Goal: Task Accomplishment & Management: Manage account settings

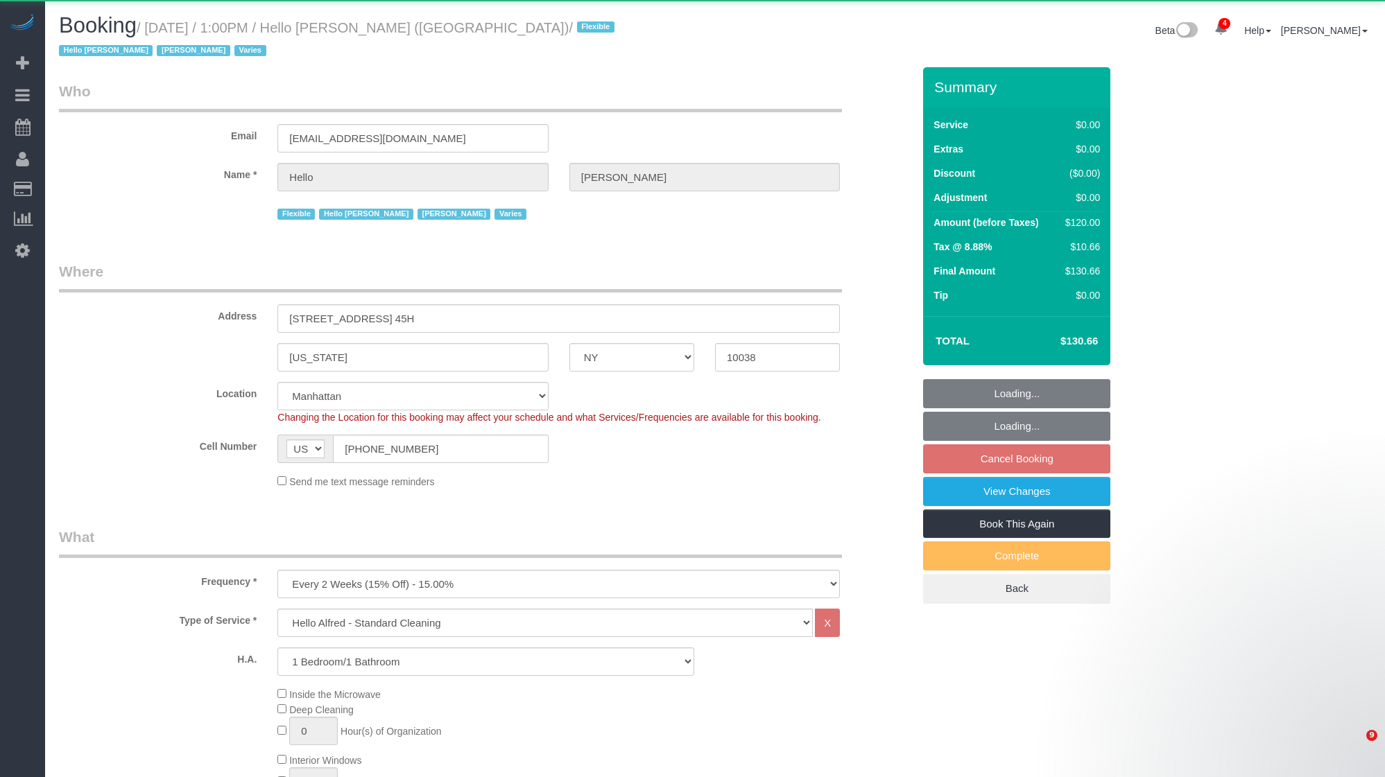
select select "NY"
select select "1"
select select "spot6"
select select "number:89"
select select "number:90"
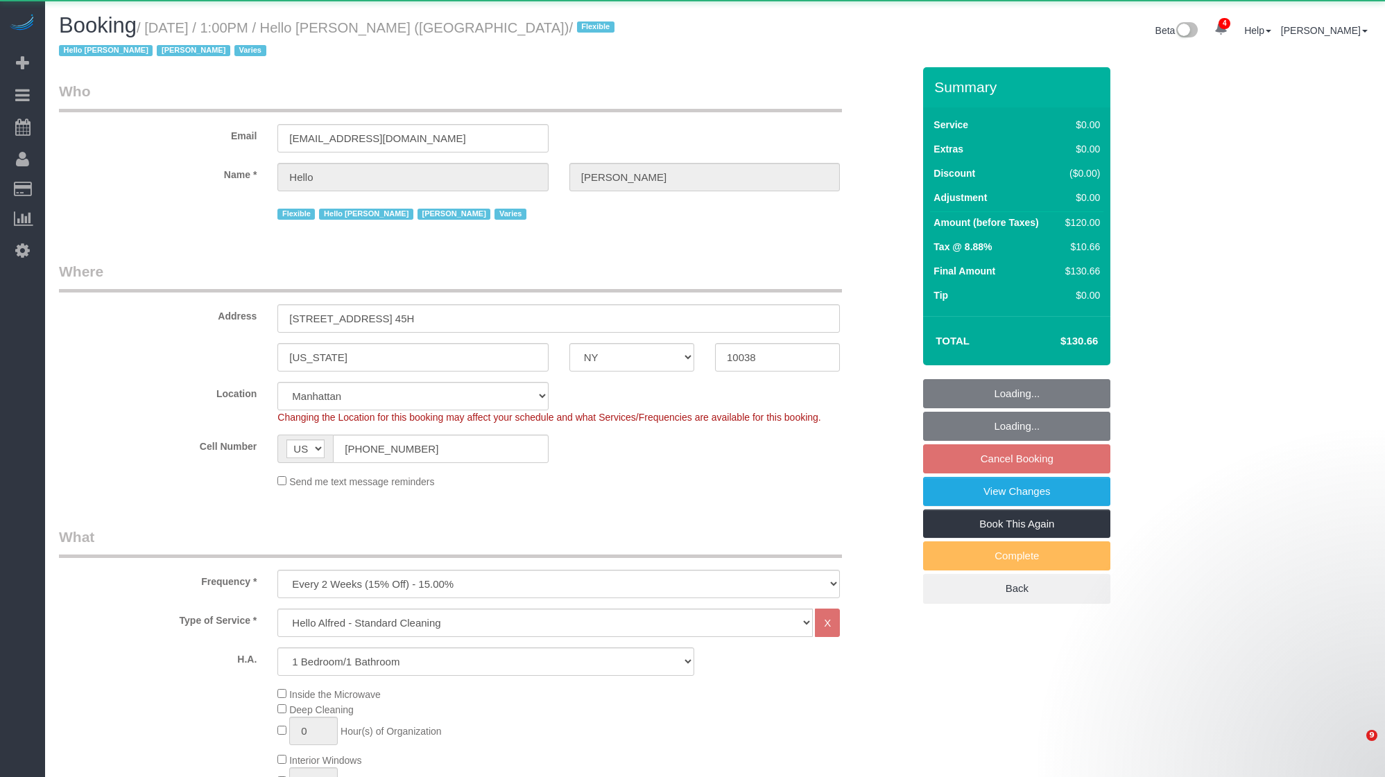
select select "number:15"
select select "number:7"
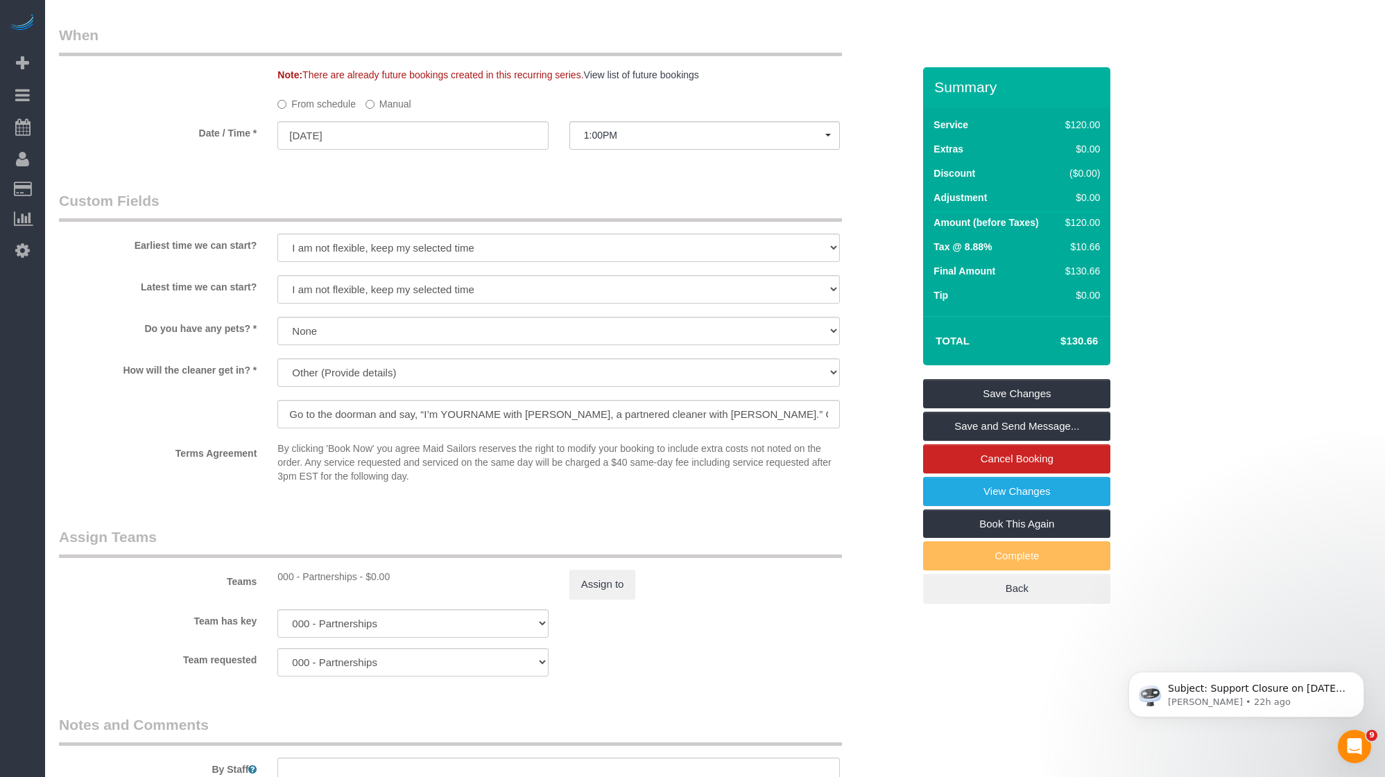
scroll to position [1713, 0]
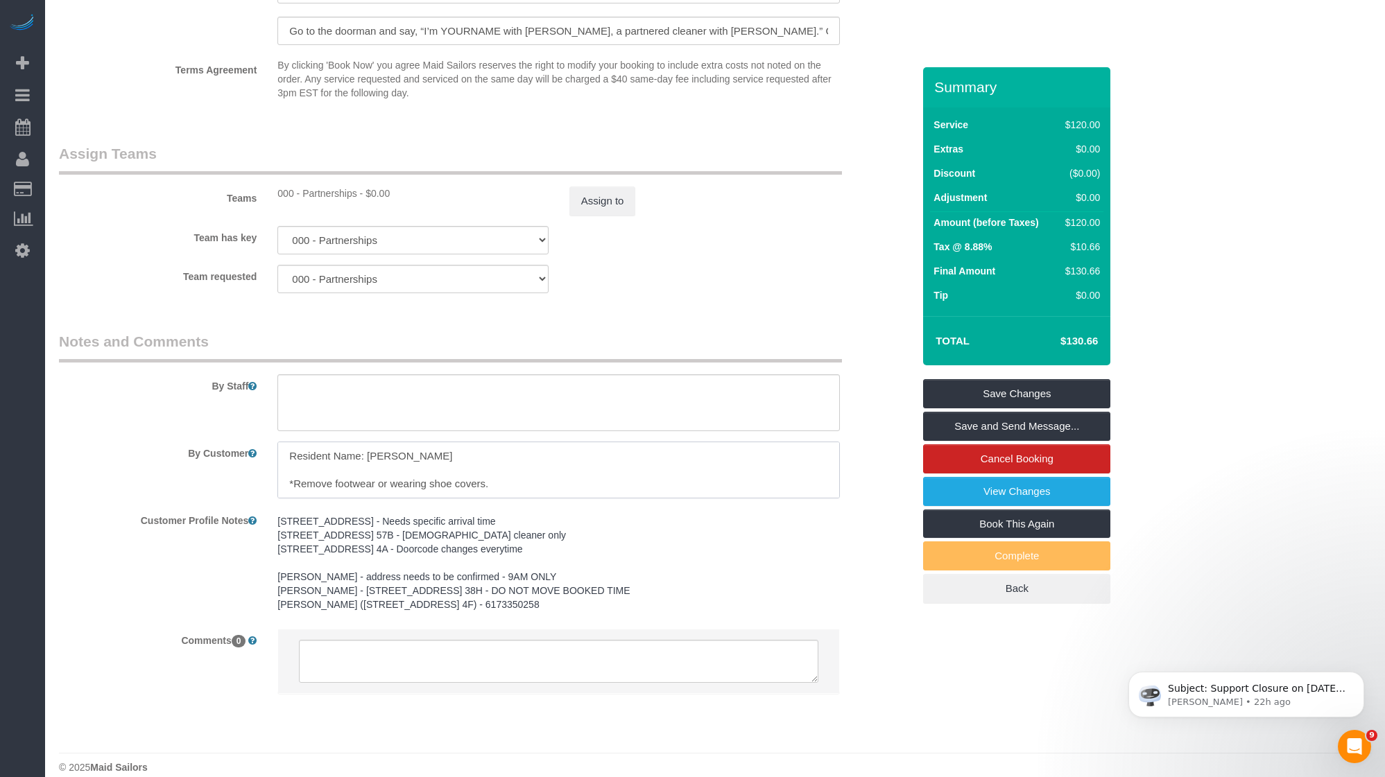
click at [387, 457] on textarea at bounding box center [558, 470] width 562 height 57
drag, startPoint x: 366, startPoint y: 441, endPoint x: 458, endPoint y: 442, distance: 91.5
click at [458, 442] on textarea "To enrich screen reader interactions, please activate Accessibility in Grammarl…" at bounding box center [558, 470] width 562 height 57
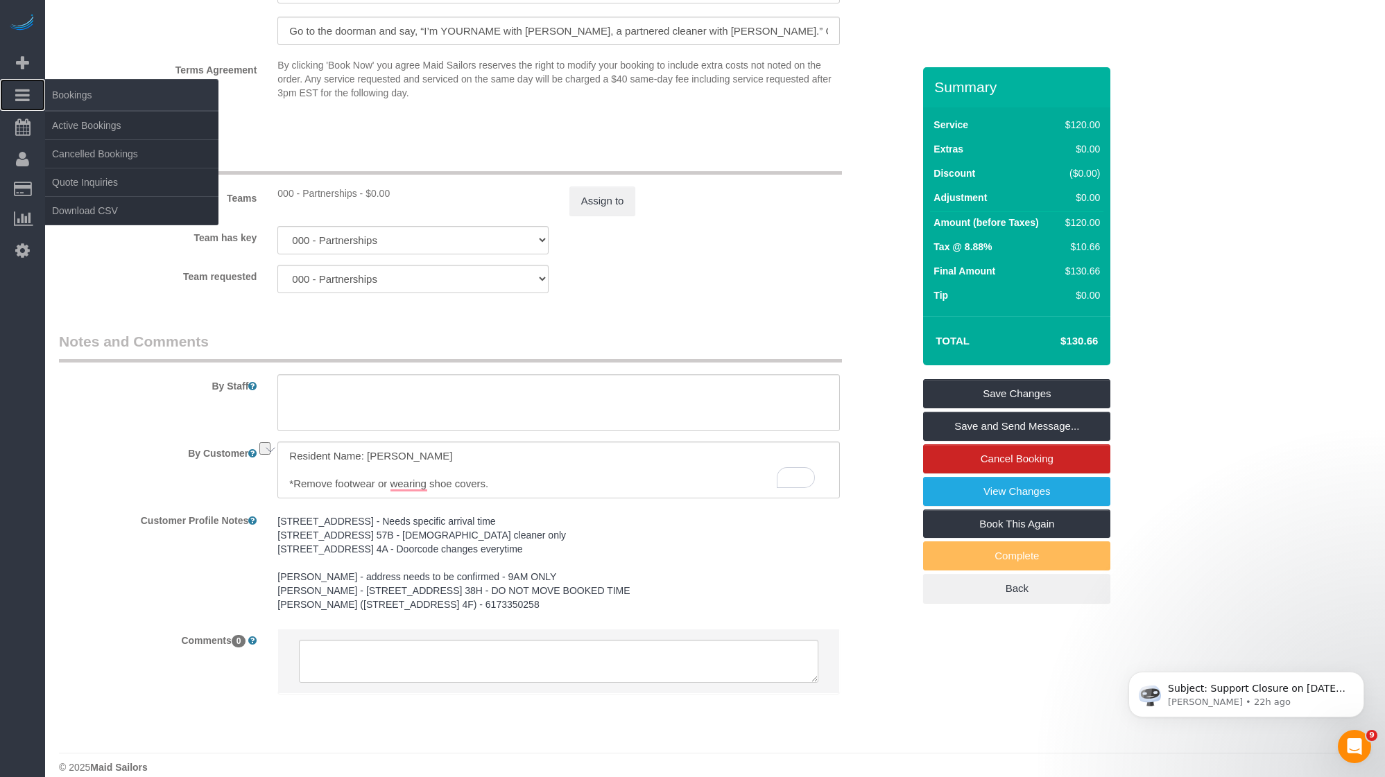
click at [12, 95] on link "Bookings" at bounding box center [22, 95] width 45 height 32
click at [139, 132] on link "Active Bookings" at bounding box center [131, 126] width 173 height 28
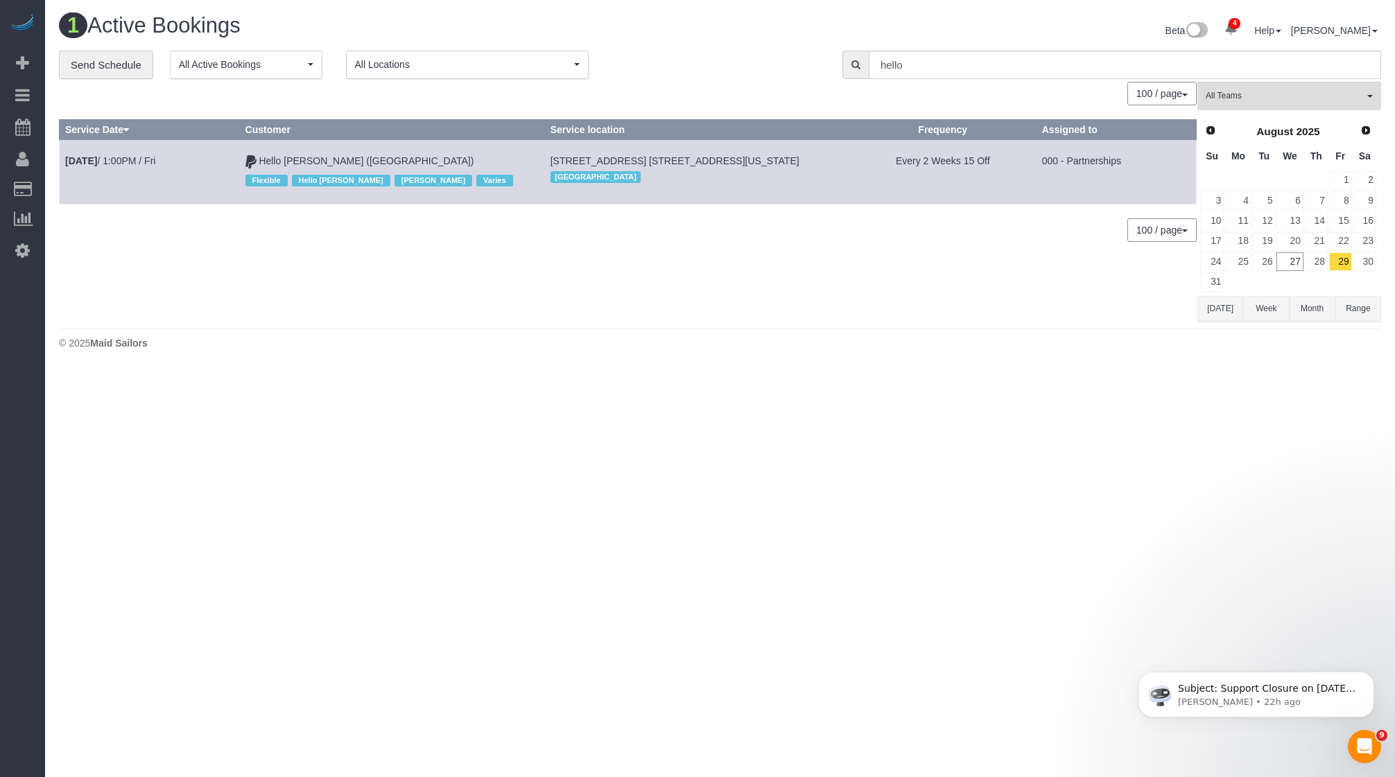
drag, startPoint x: 1177, startPoint y: 288, endPoint x: 1169, endPoint y: 266, distance: 23.5
click at [1172, 278] on div "0 Bookings found. We couldn't find any bookings that matched your search. Creat…" at bounding box center [628, 202] width 1139 height 240
click at [709, 361] on div "1 Active Bookings Beta 4 Your Notifications You have 0 alerts × You have 5 to c…" at bounding box center [720, 185] width 1350 height 370
click at [1368, 128] on span "Next" at bounding box center [1366, 129] width 11 height 11
click at [1243, 175] on link "1" at bounding box center [1238, 180] width 26 height 19
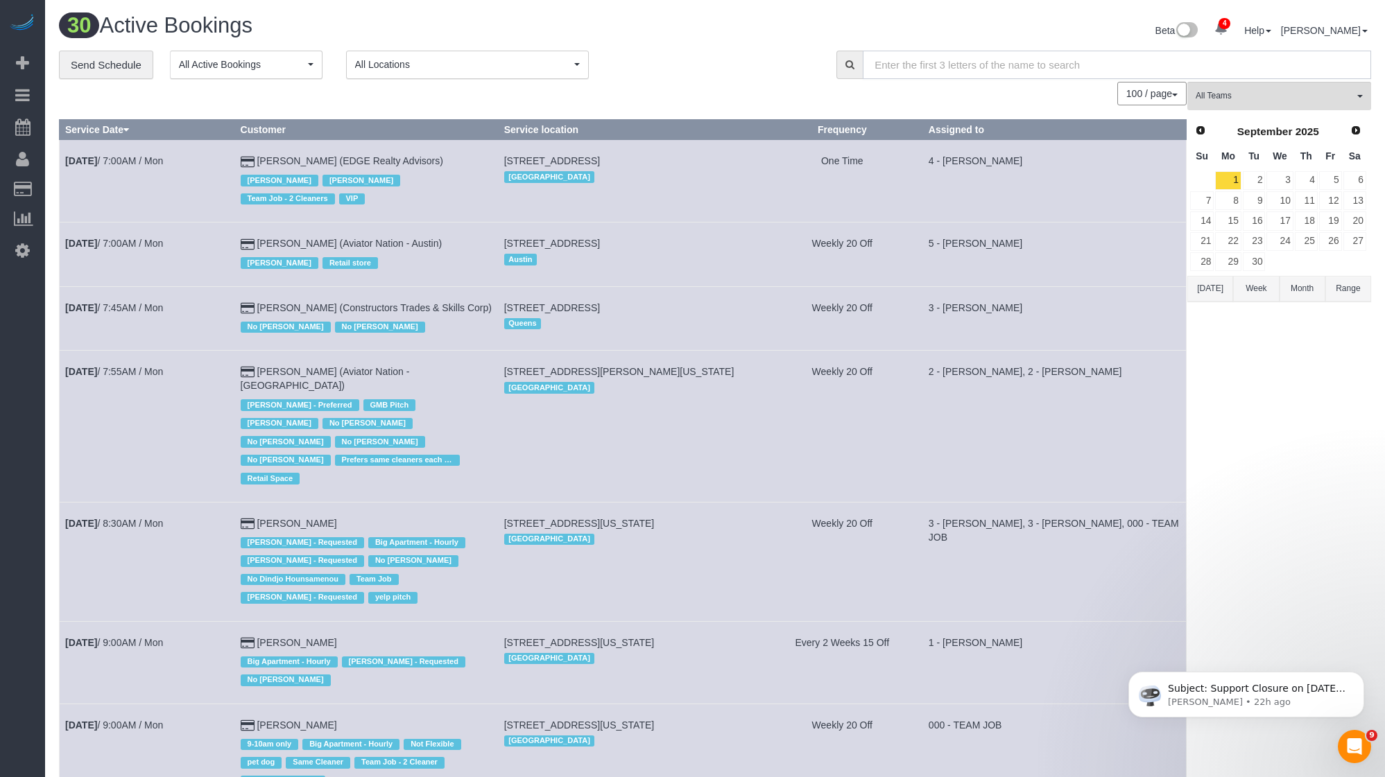
click at [967, 60] on input "text" at bounding box center [1117, 65] width 508 height 28
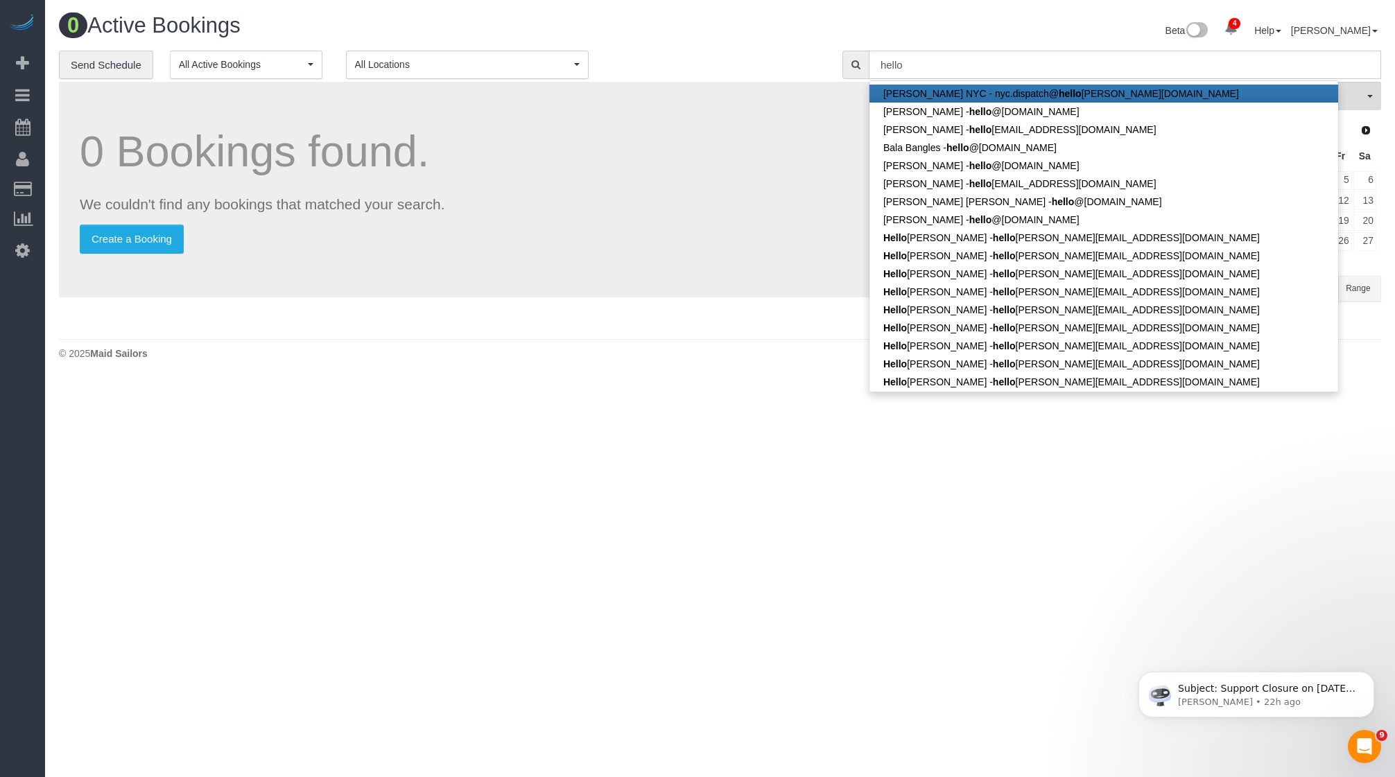
type input "hello"
click at [1230, 295] on button "[DATE]" at bounding box center [1221, 289] width 46 height 26
click at [1230, 295] on div "Prev Next [DATE] Su Mo Tu We Th Fr Sa 1 2 3 4 5 6 7 8 9 10 11 12 13 14 15 16 17…" at bounding box center [1289, 206] width 182 height 179
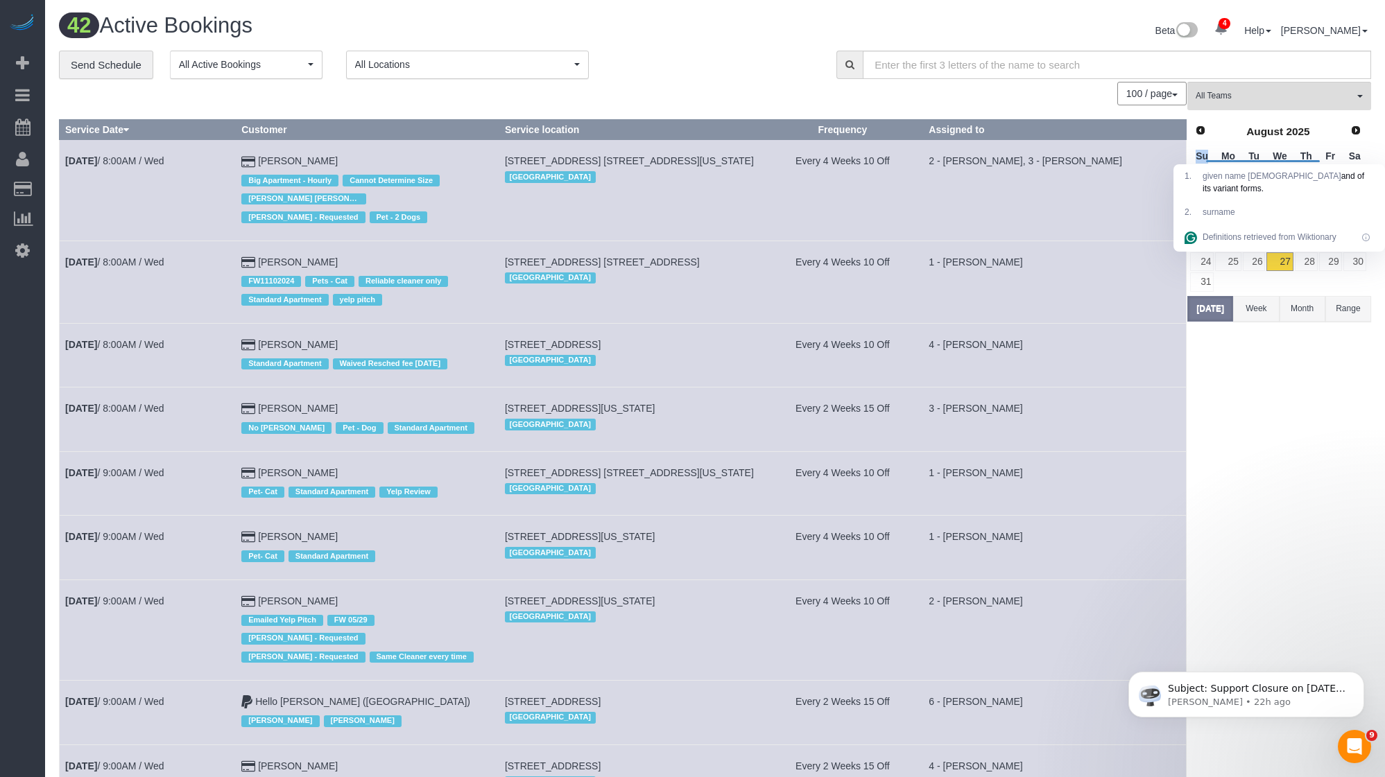
click at [1290, 280] on td at bounding box center [1279, 282] width 28 height 20
click at [1254, 301] on button "Week" at bounding box center [1256, 309] width 46 height 26
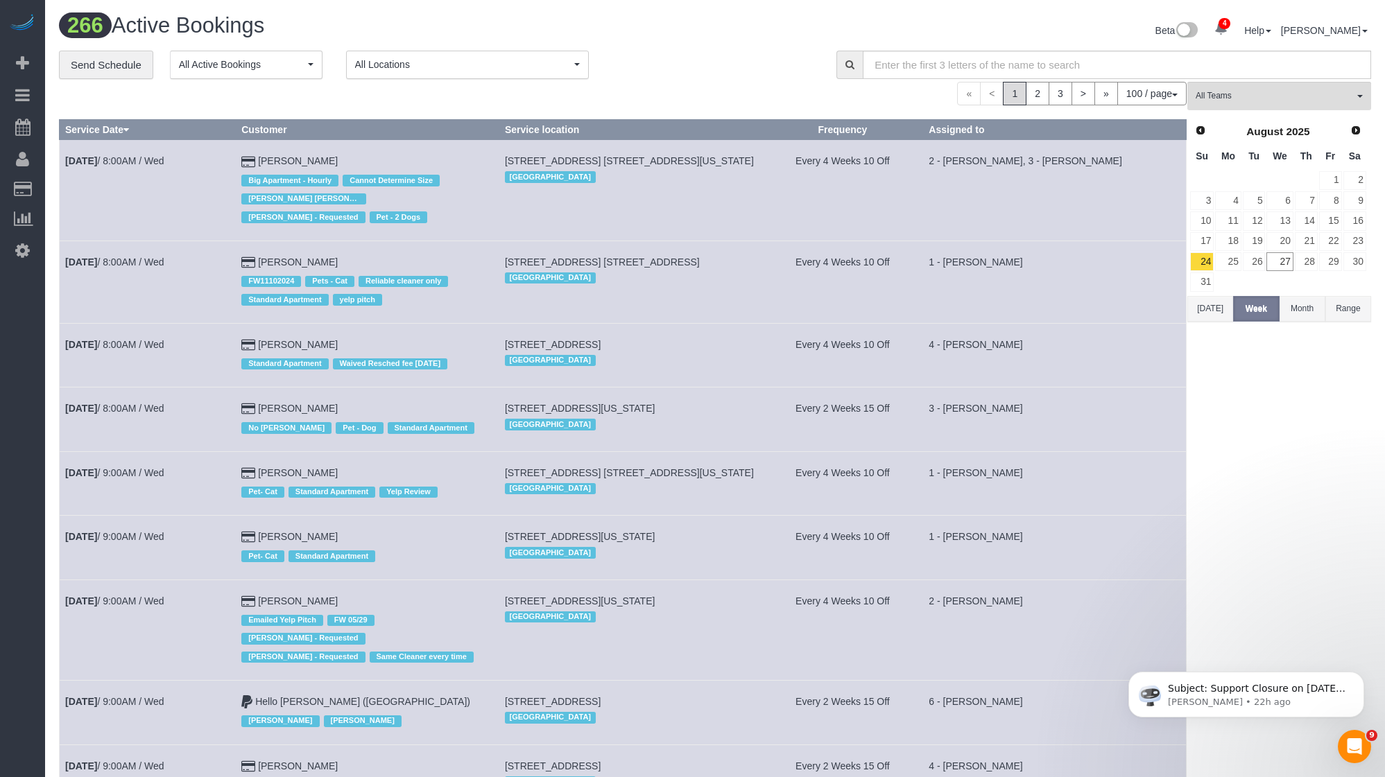
click at [1287, 276] on td at bounding box center [1279, 282] width 28 height 20
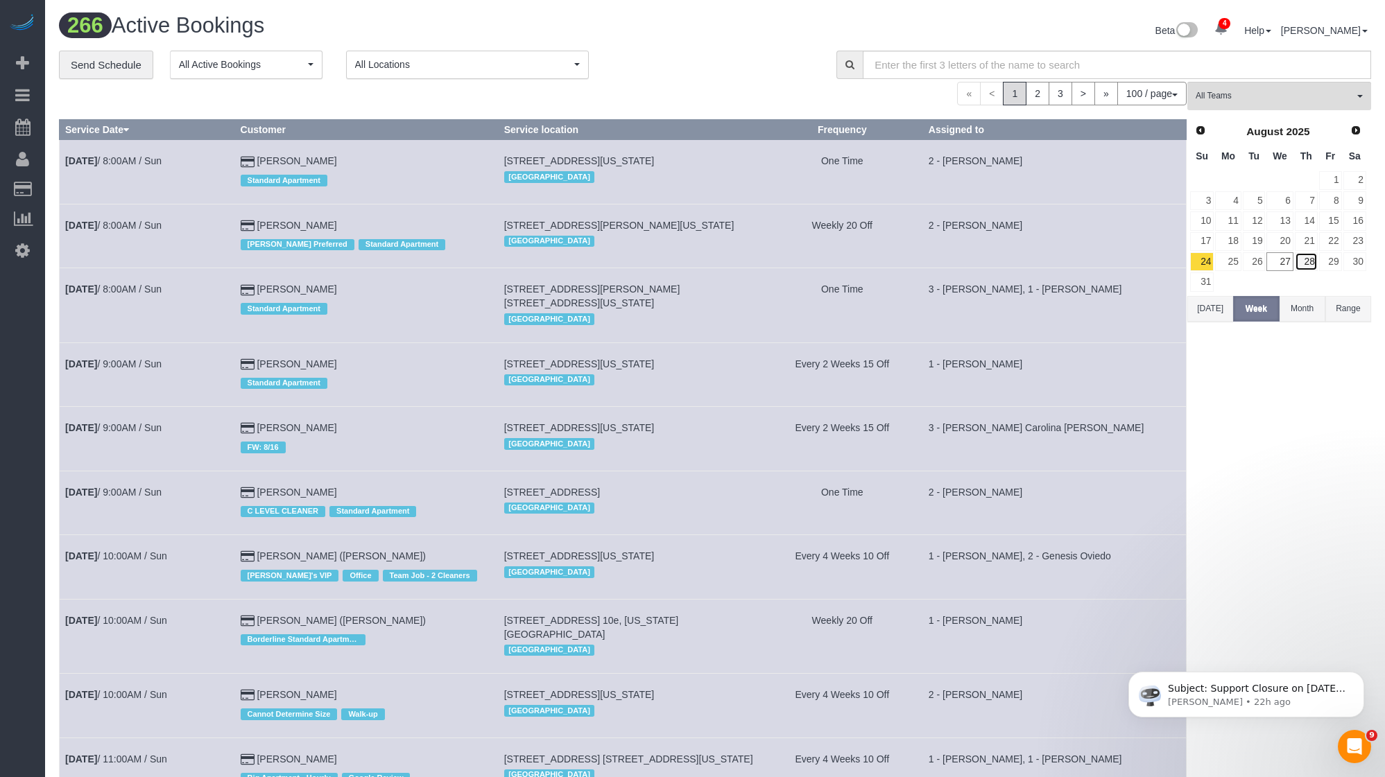
click at [1295, 266] on link "28" at bounding box center [1306, 261] width 23 height 19
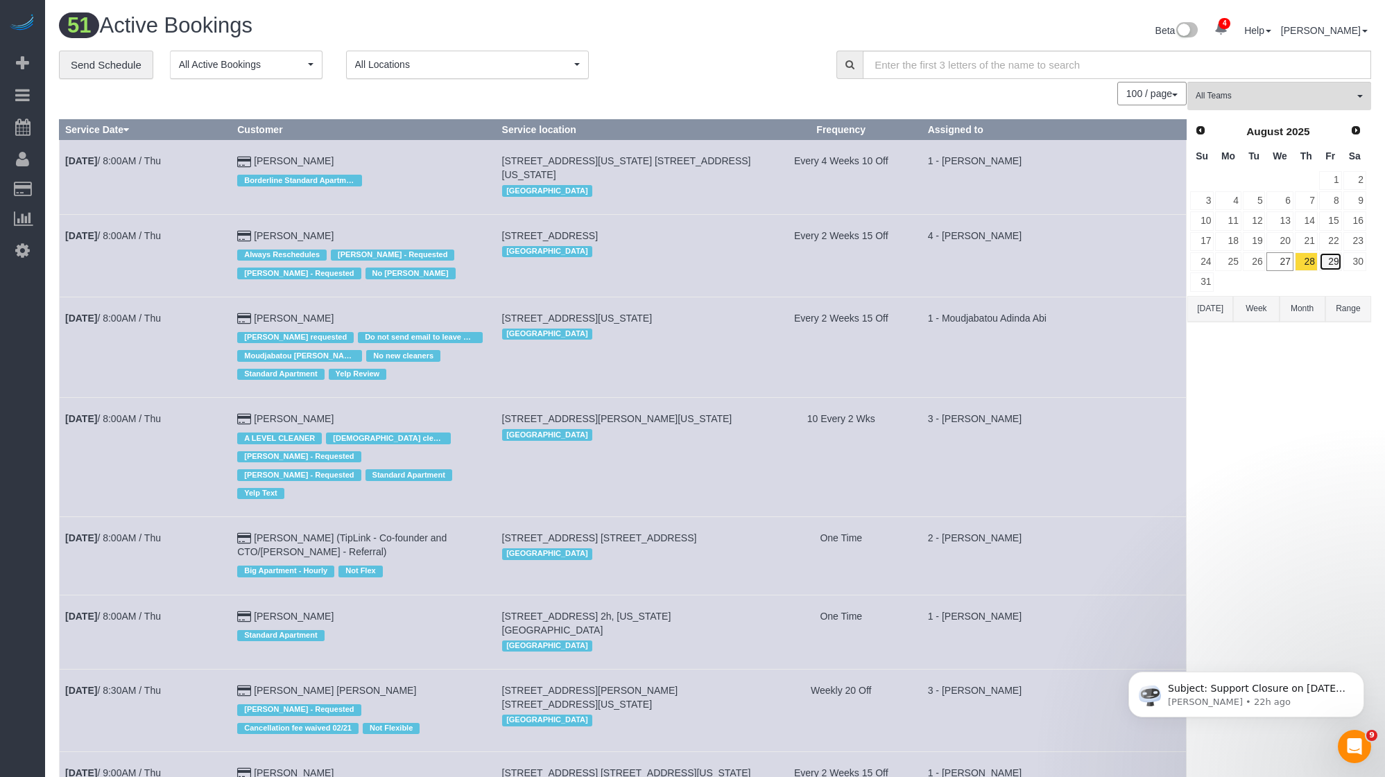
click at [1329, 263] on link "29" at bounding box center [1330, 261] width 23 height 19
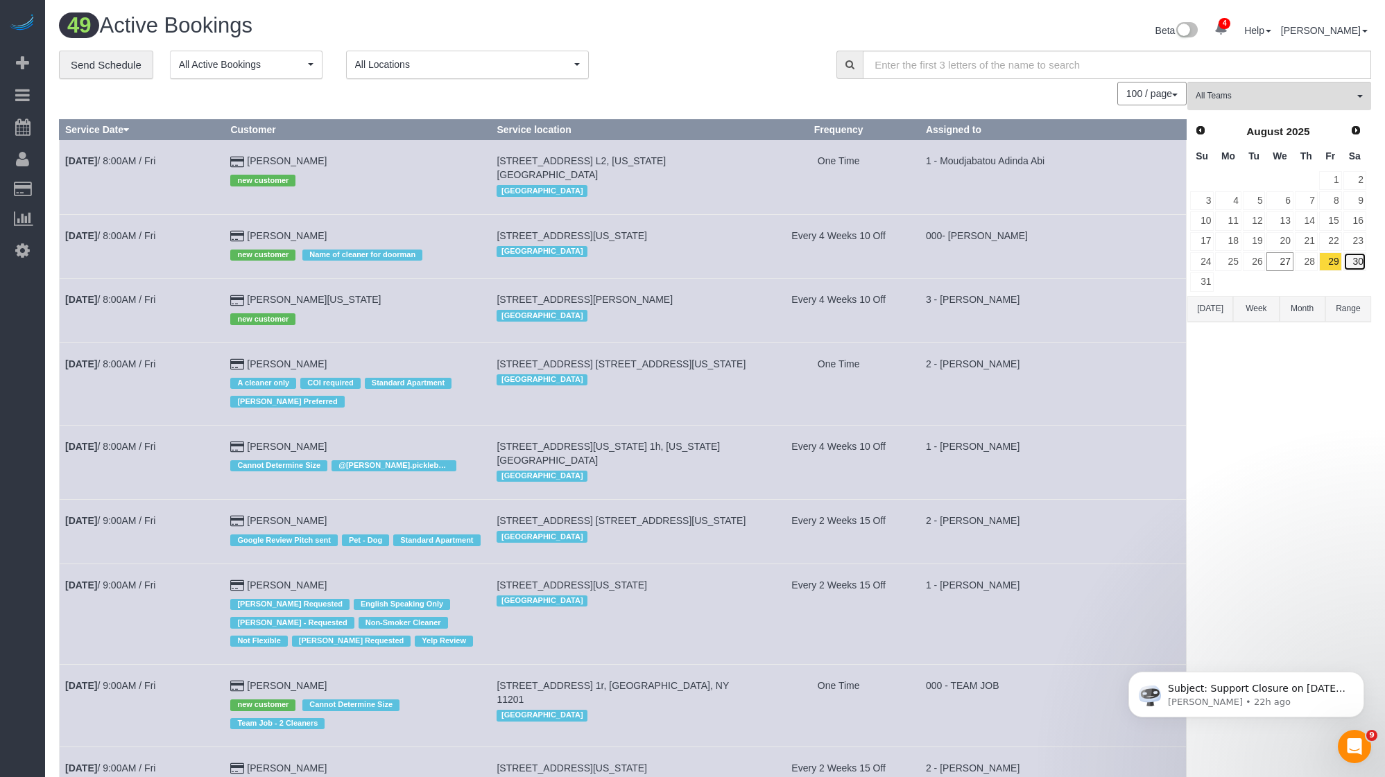
click at [1354, 262] on link "30" at bounding box center [1354, 261] width 23 height 19
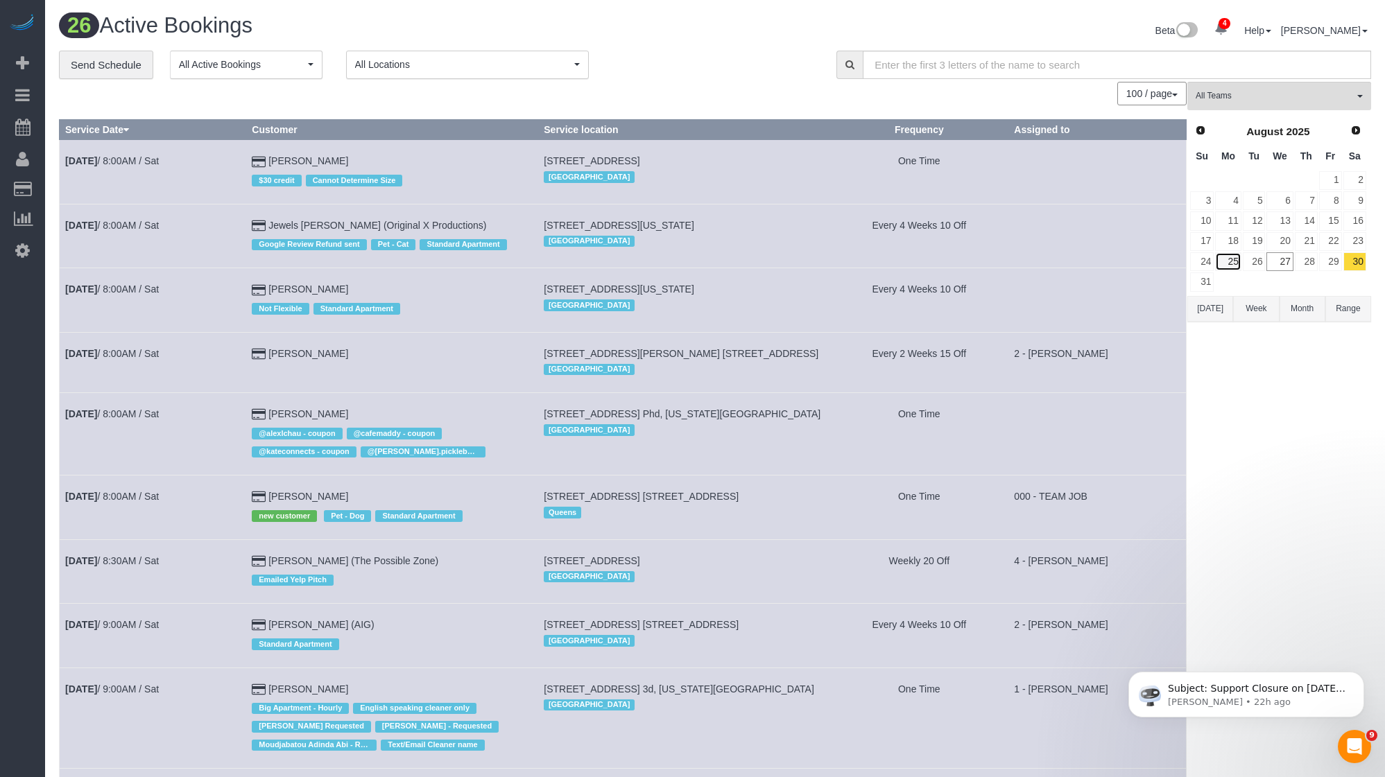
click at [1224, 259] on link "25" at bounding box center [1228, 261] width 26 height 19
click at [1203, 261] on link "24" at bounding box center [1202, 261] width 24 height 19
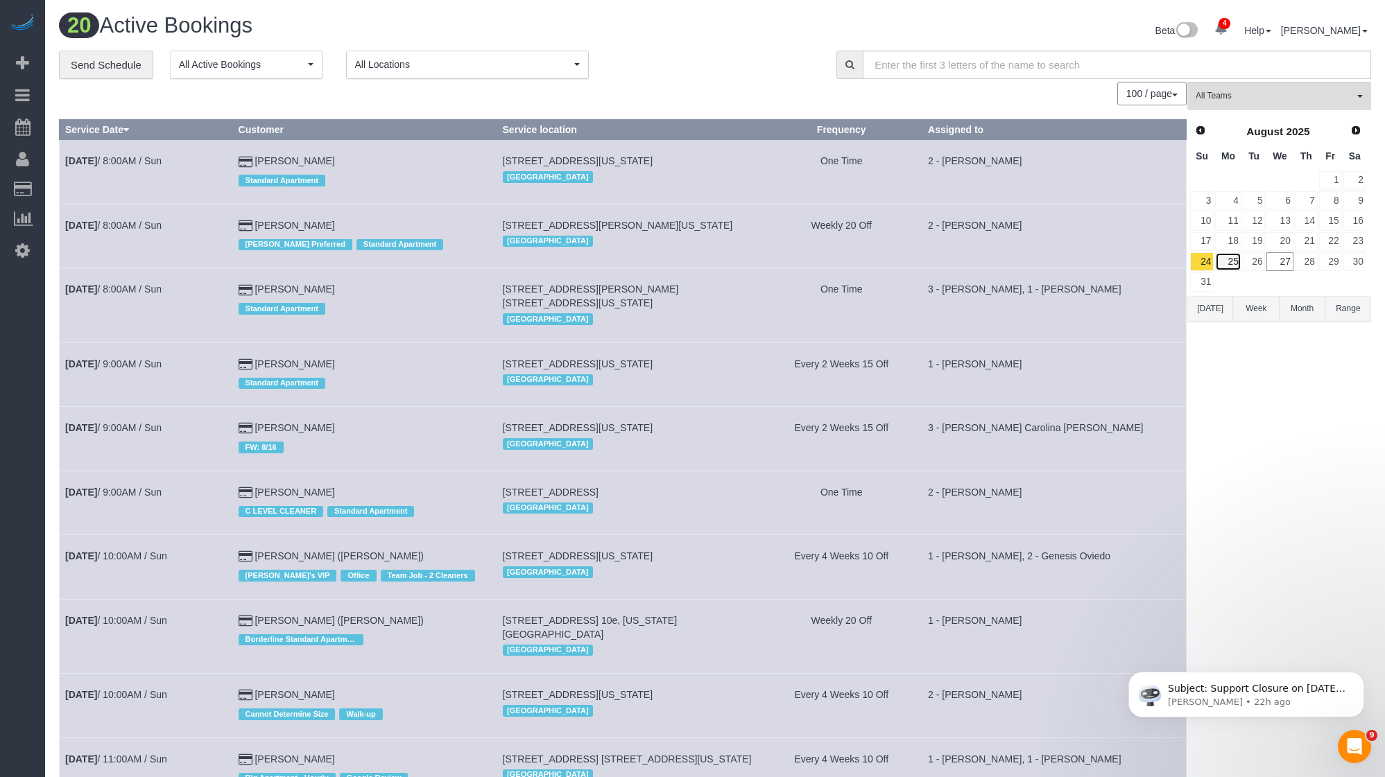
click at [1236, 261] on link "25" at bounding box center [1228, 261] width 26 height 19
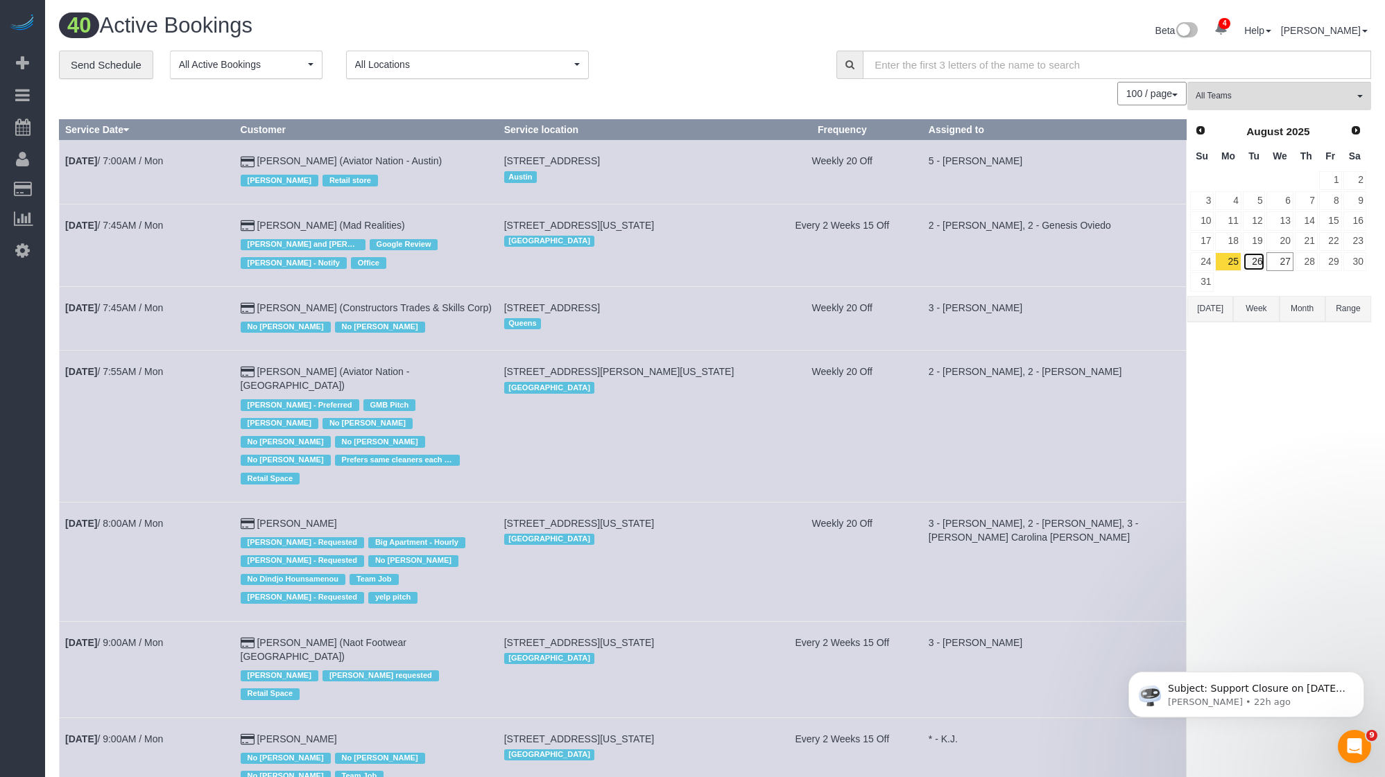
click at [1257, 264] on link "26" at bounding box center [1254, 261] width 23 height 19
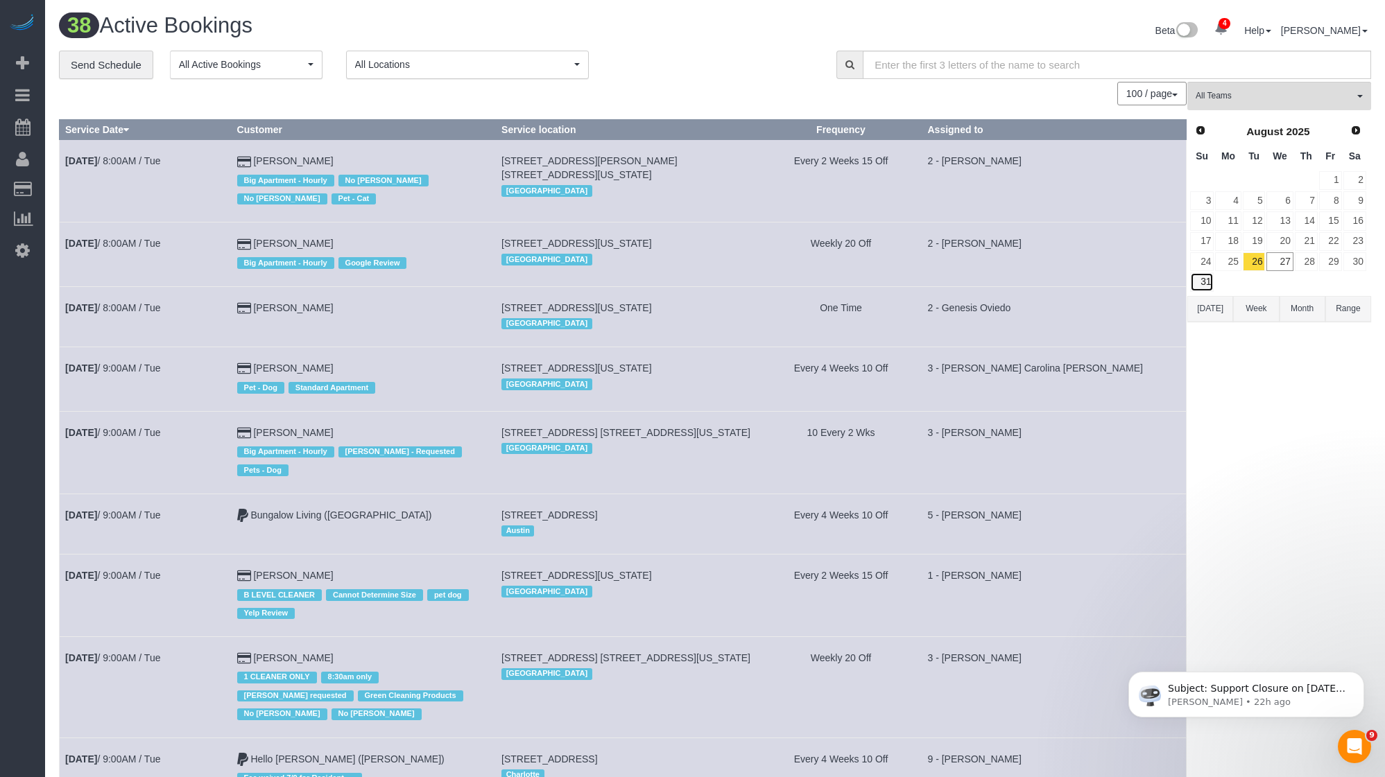
click at [1205, 277] on link "31" at bounding box center [1202, 282] width 24 height 19
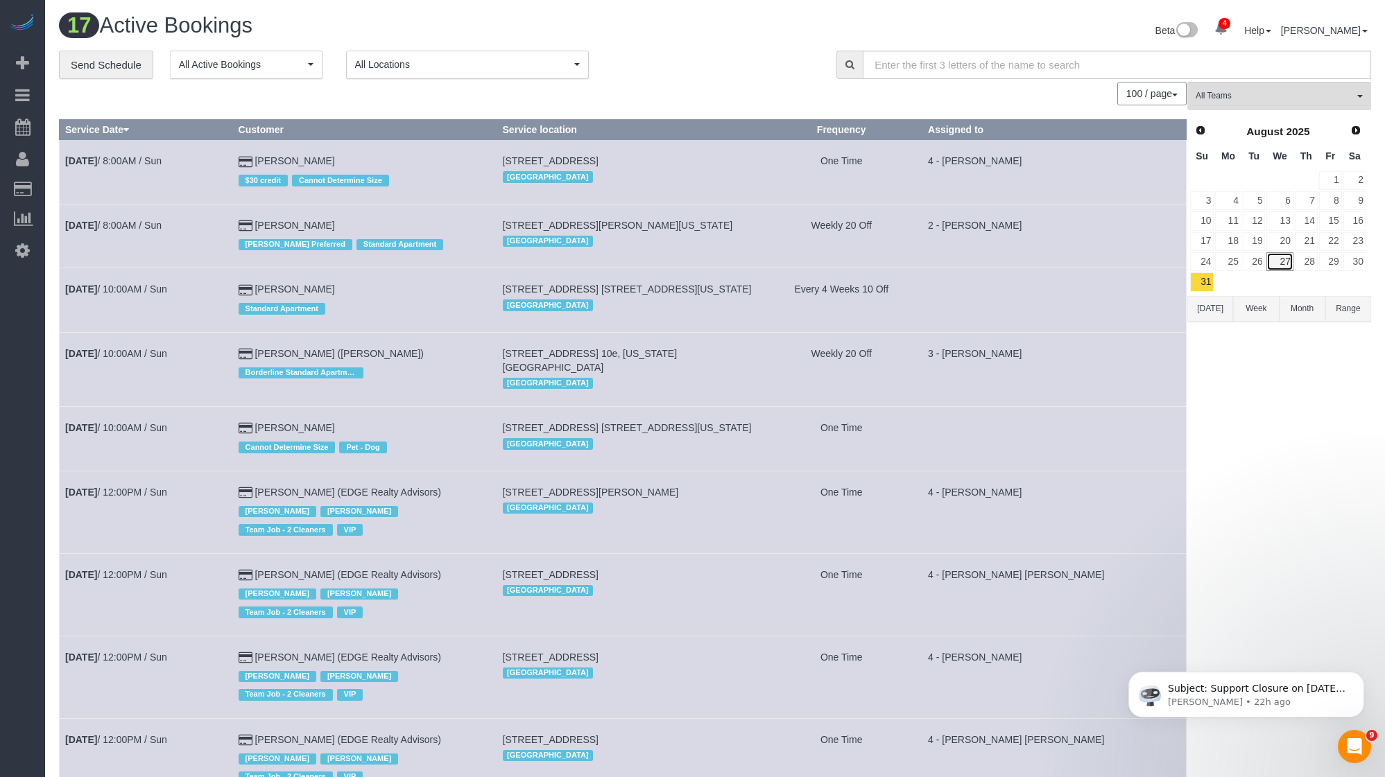
click at [1287, 267] on link "27" at bounding box center [1279, 261] width 26 height 19
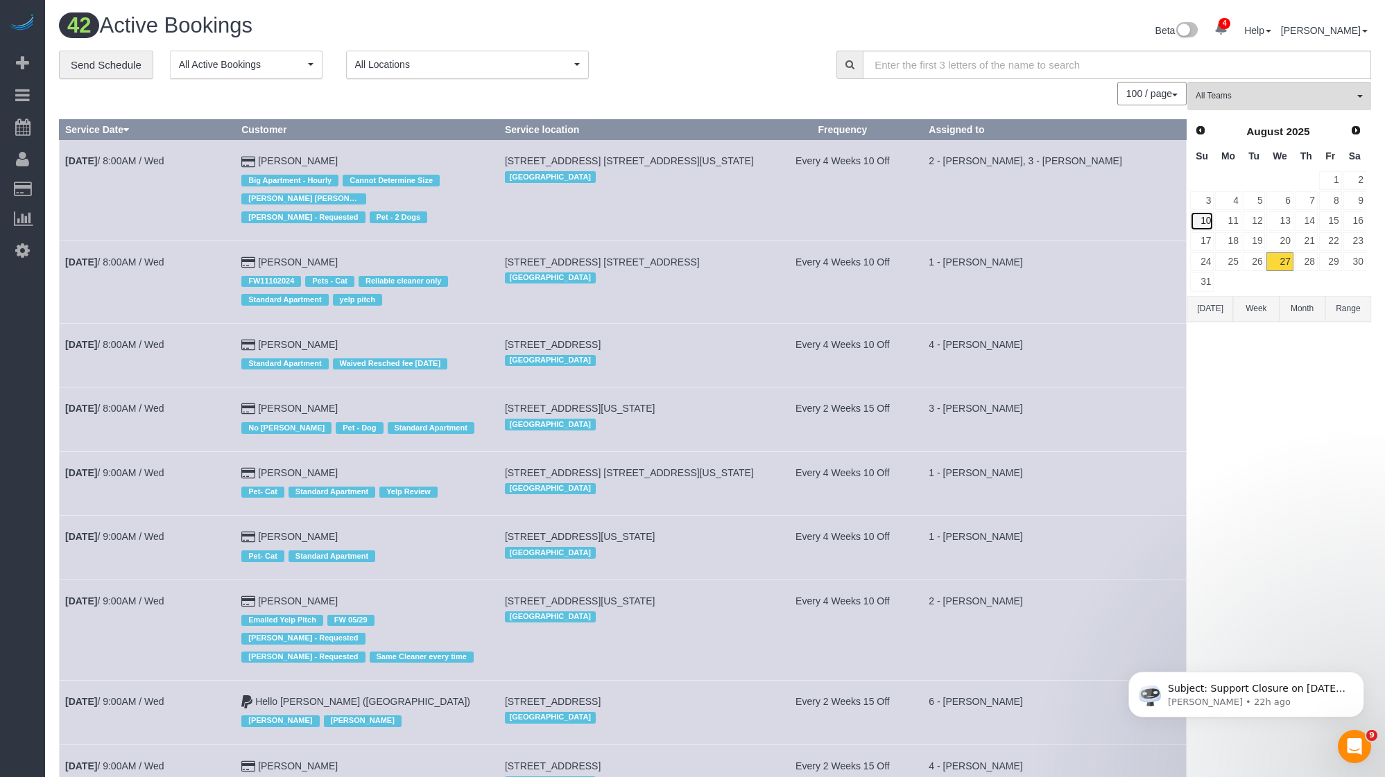
click at [1211, 224] on link "10" at bounding box center [1202, 220] width 24 height 19
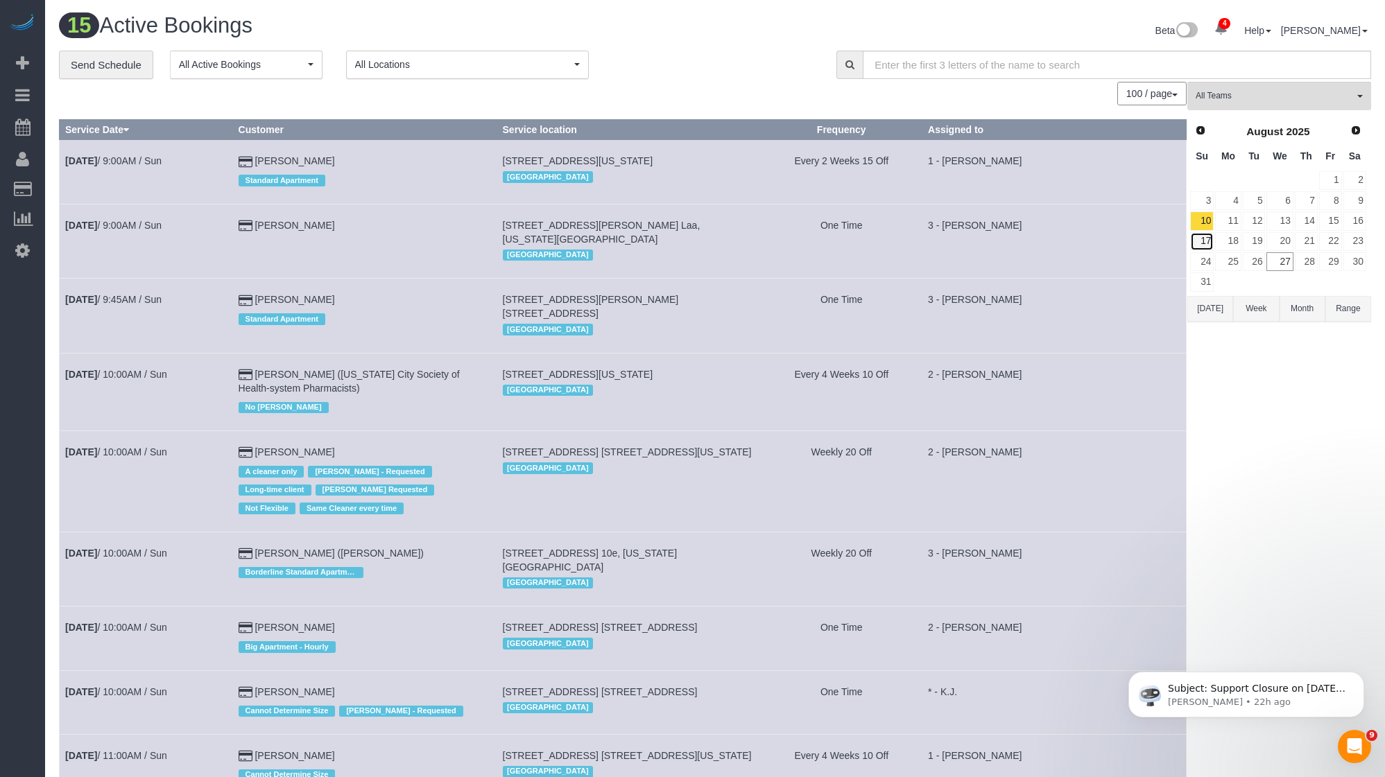
click at [1208, 236] on link "17" at bounding box center [1202, 241] width 24 height 19
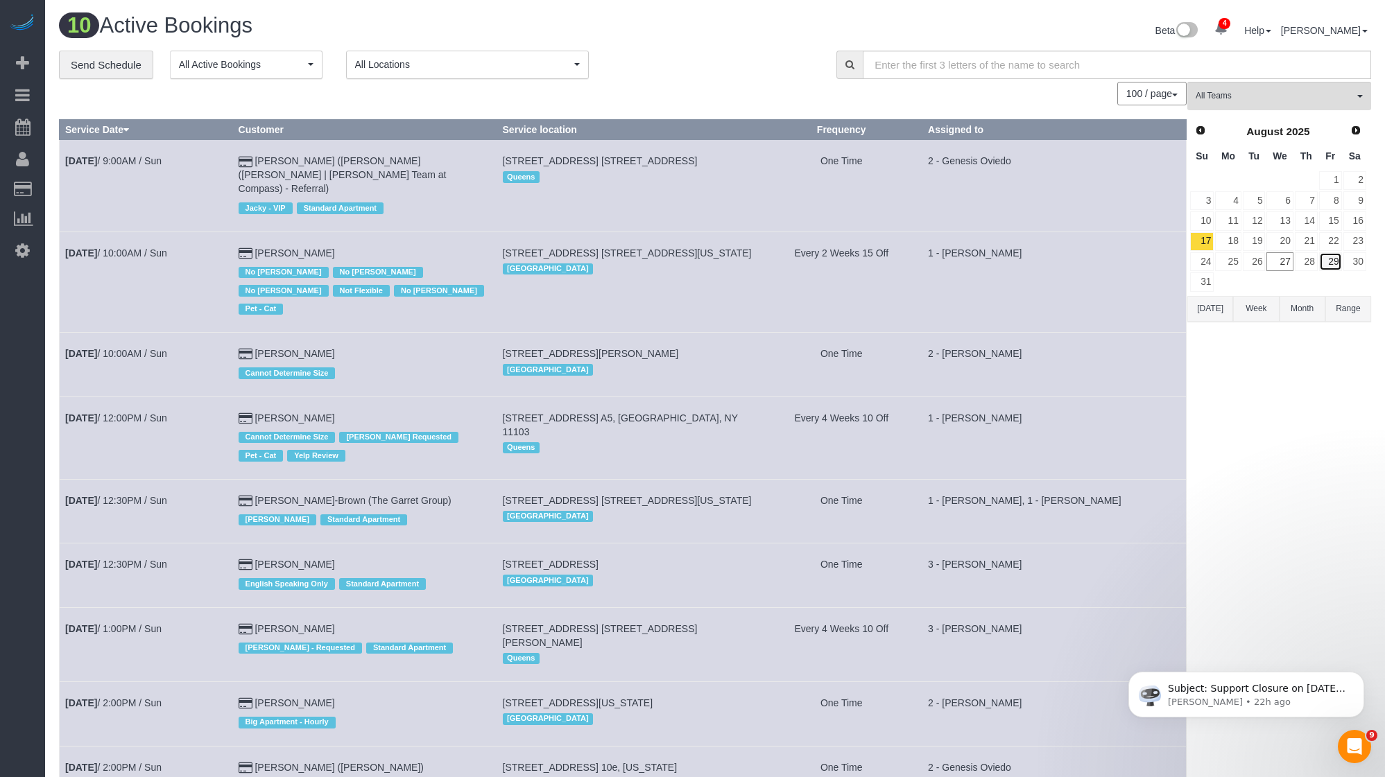
click at [1335, 262] on link "29" at bounding box center [1330, 261] width 23 height 19
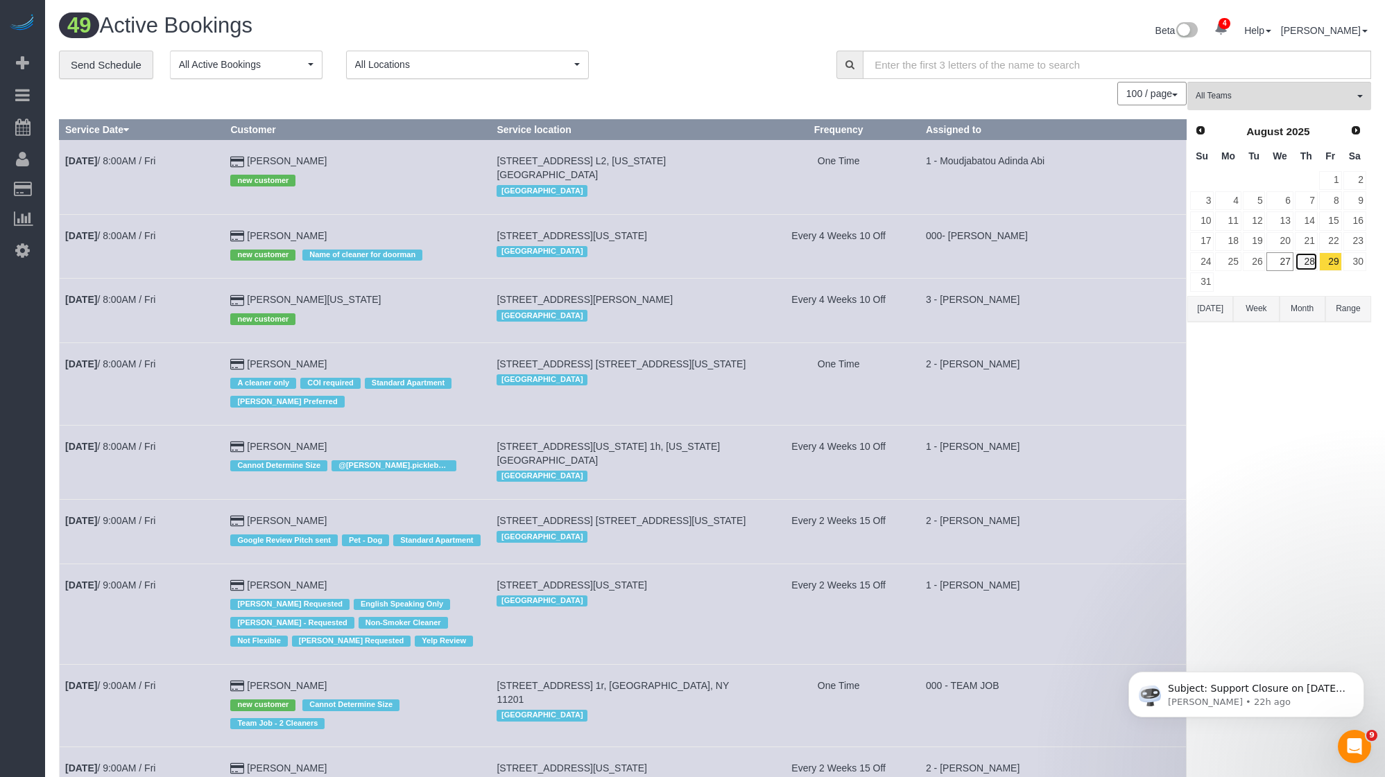
click at [1302, 261] on link "28" at bounding box center [1306, 261] width 23 height 19
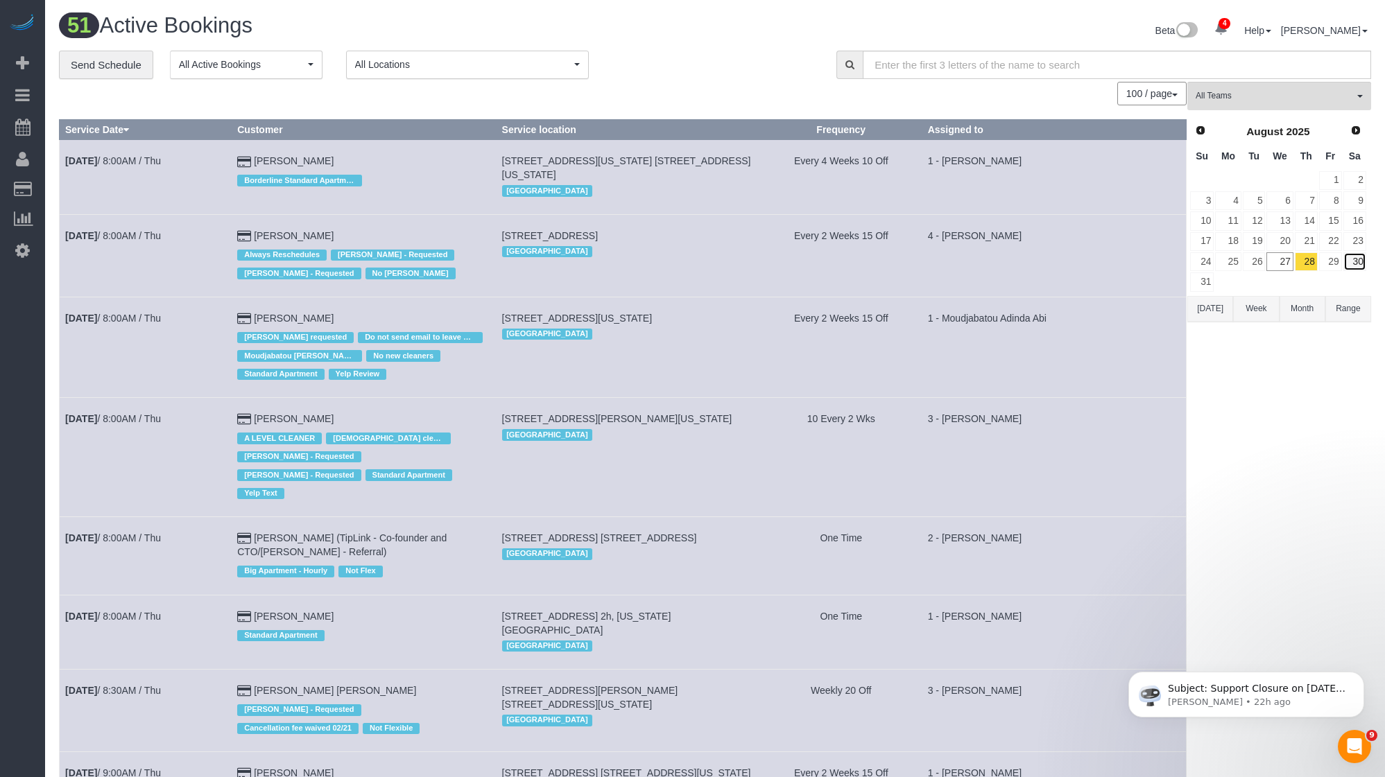
click at [1356, 260] on link "30" at bounding box center [1354, 261] width 23 height 19
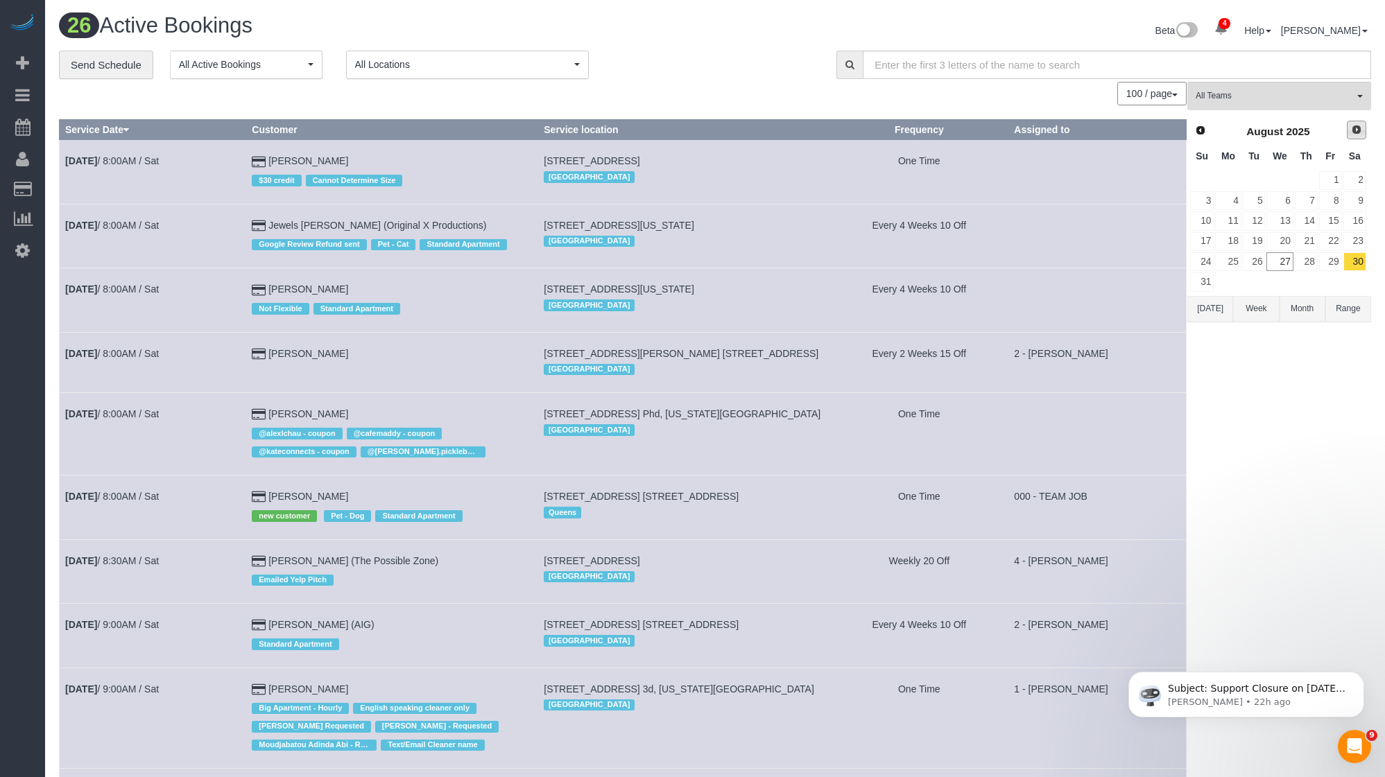
click at [1356, 128] on span "Next" at bounding box center [1356, 129] width 11 height 11
click at [1230, 180] on link "1" at bounding box center [1228, 180] width 26 height 19
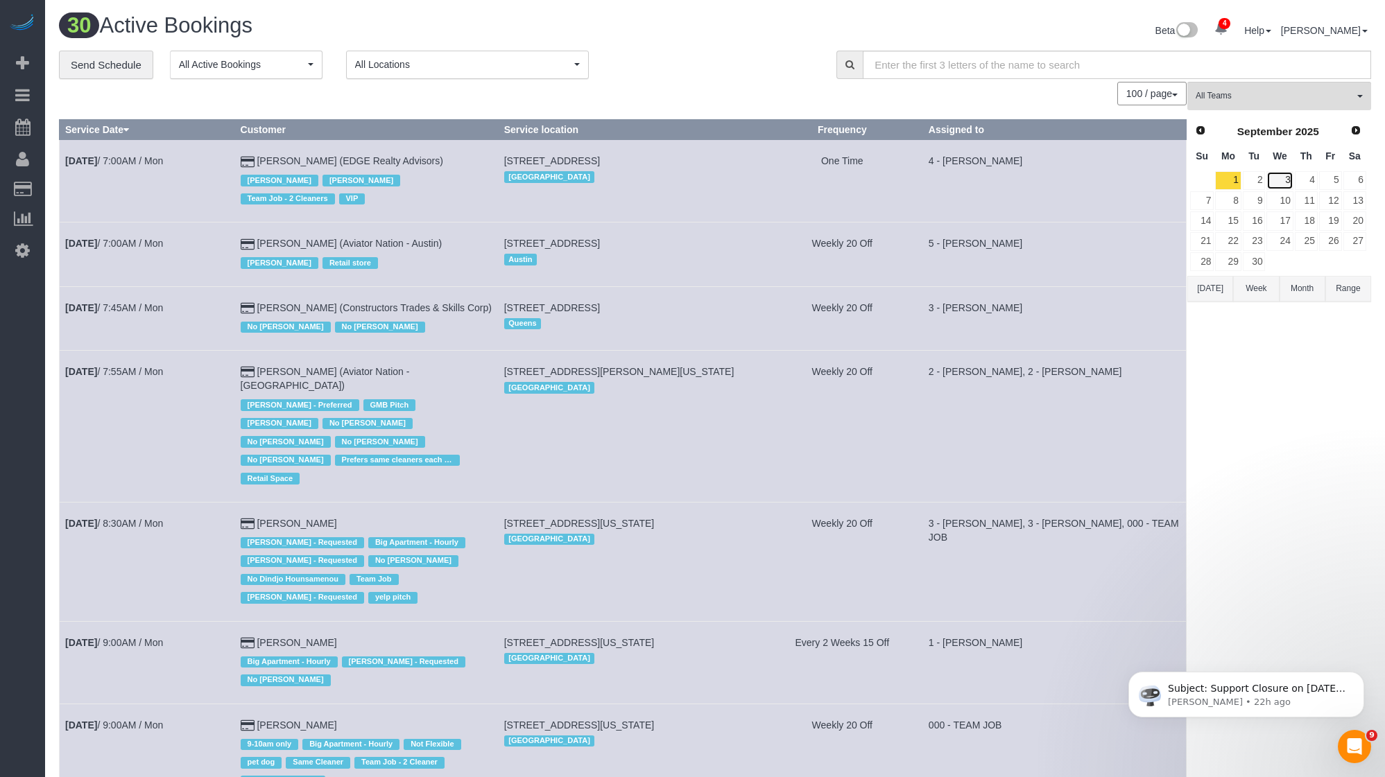
click at [1274, 180] on link "3" at bounding box center [1279, 180] width 26 height 19
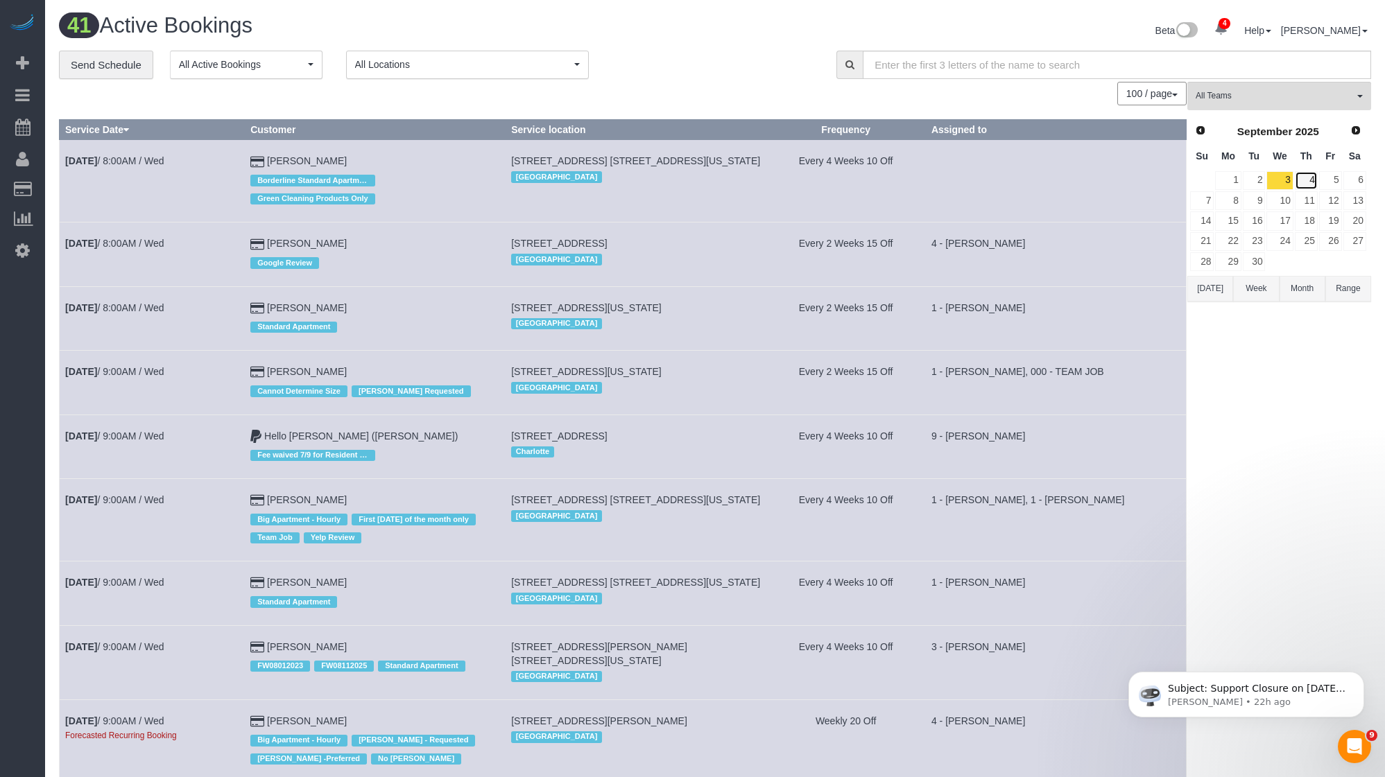
click at [1301, 178] on link "4" at bounding box center [1306, 180] width 23 height 19
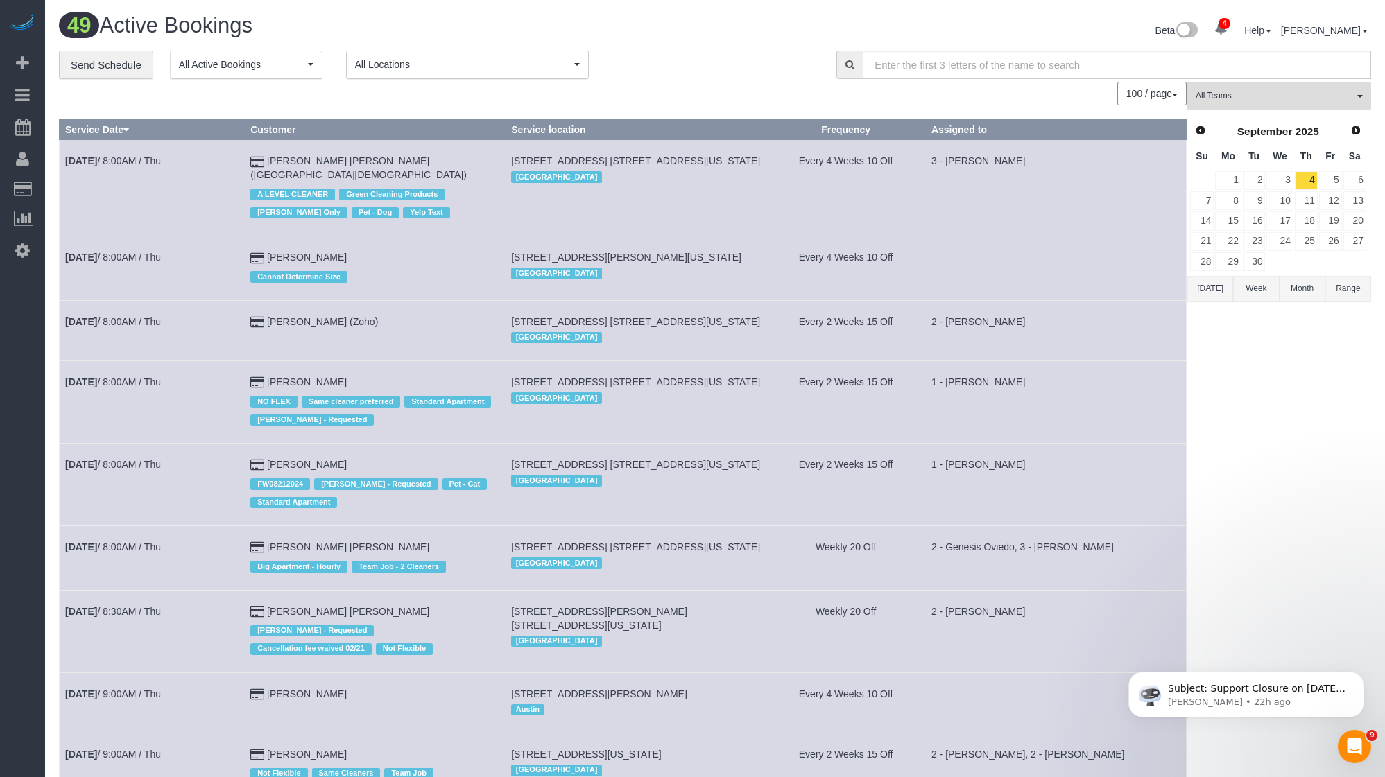
click at [1206, 286] on button "[DATE]" at bounding box center [1210, 289] width 46 height 26
